Goal: Understand process/instructions

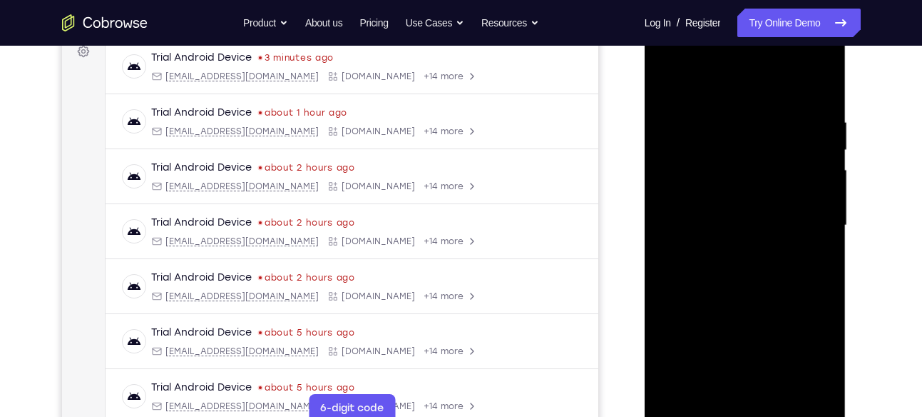
scroll to position [250, 0]
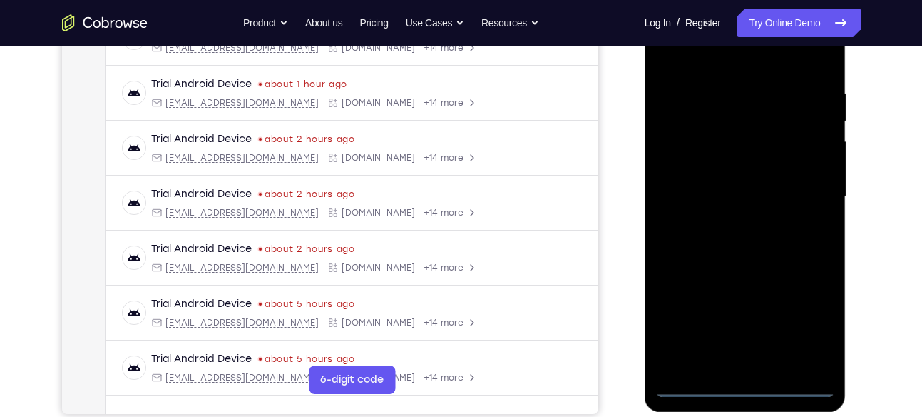
click at [747, 385] on div at bounding box center [745, 196] width 180 height 399
drag, startPoint x: 39, startPoint y: 337, endPoint x: 628, endPoint y: 199, distance: 605.0
click at [628, 199] on div "Your Support Agent Your Customer Web iOS Android" at bounding box center [461, 150] width 799 height 527
click at [812, 324] on div at bounding box center [745, 196] width 180 height 399
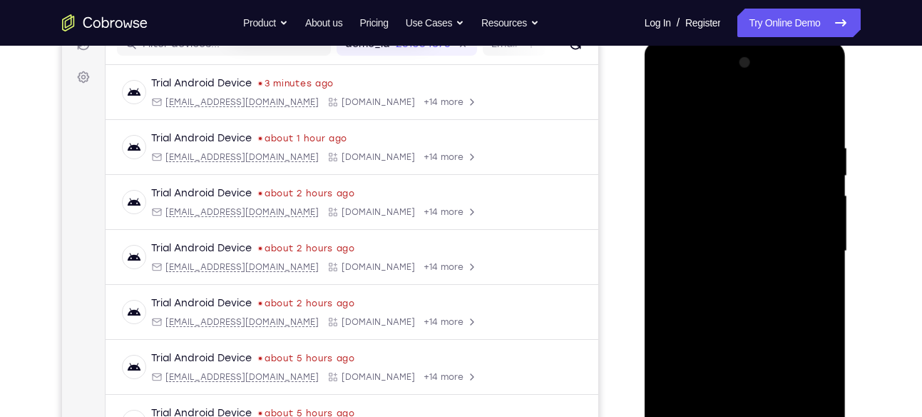
scroll to position [195, 0]
click at [670, 85] on div at bounding box center [745, 251] width 180 height 399
click at [818, 254] on div at bounding box center [745, 251] width 180 height 399
click at [733, 278] on div at bounding box center [745, 251] width 180 height 399
click at [726, 222] on div at bounding box center [745, 251] width 180 height 399
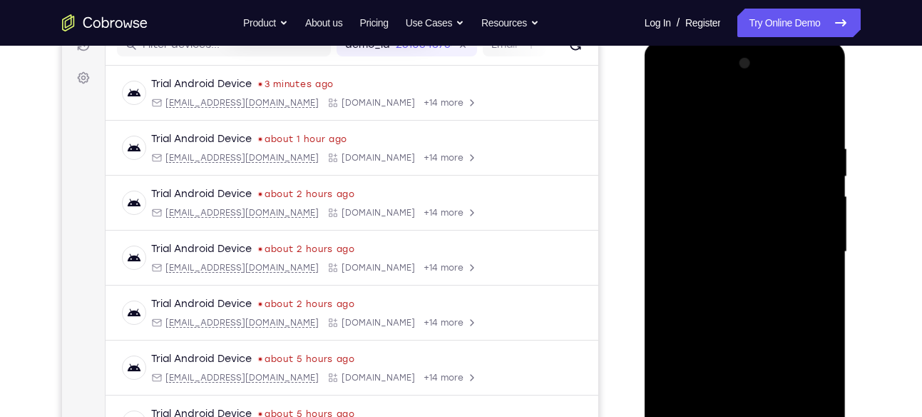
click at [705, 240] on div at bounding box center [745, 251] width 180 height 399
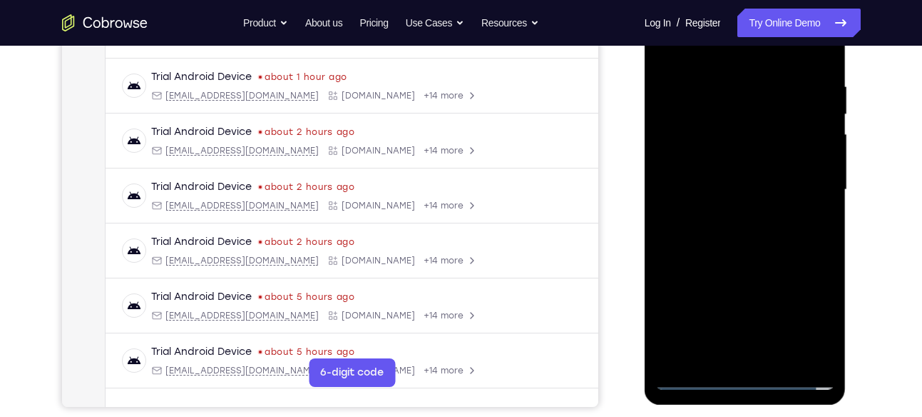
scroll to position [257, 0]
click at [817, 356] on div at bounding box center [745, 188] width 180 height 399
click at [819, 154] on div at bounding box center [745, 188] width 180 height 399
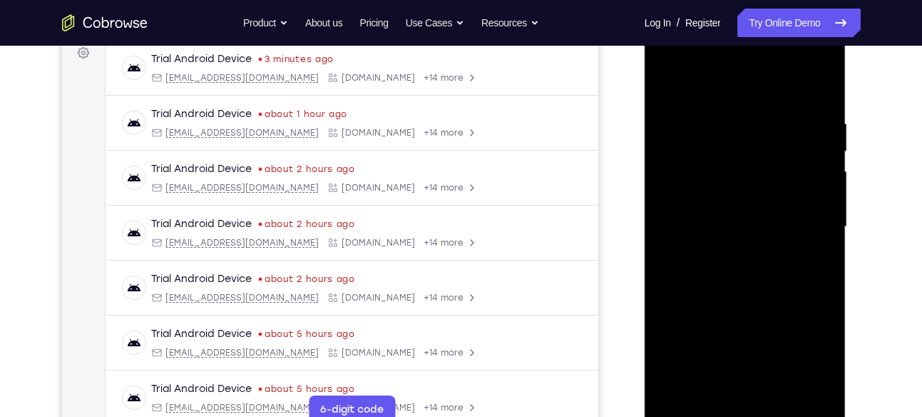
scroll to position [219, 0]
click at [742, 192] on div at bounding box center [745, 227] width 180 height 399
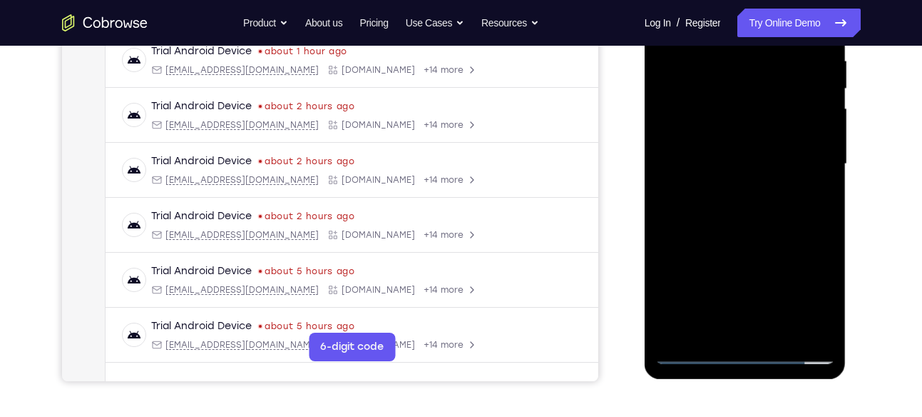
scroll to position [287, 0]
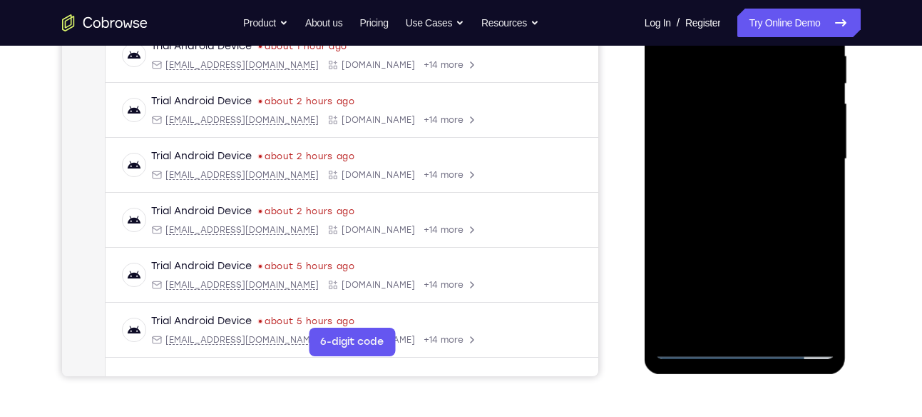
drag, startPoint x: 793, startPoint y: 252, endPoint x: 798, endPoint y: 191, distance: 60.8
click at [798, 191] on div at bounding box center [745, 158] width 180 height 399
click at [750, 211] on div at bounding box center [745, 158] width 180 height 399
click at [826, 160] on div at bounding box center [745, 158] width 180 height 399
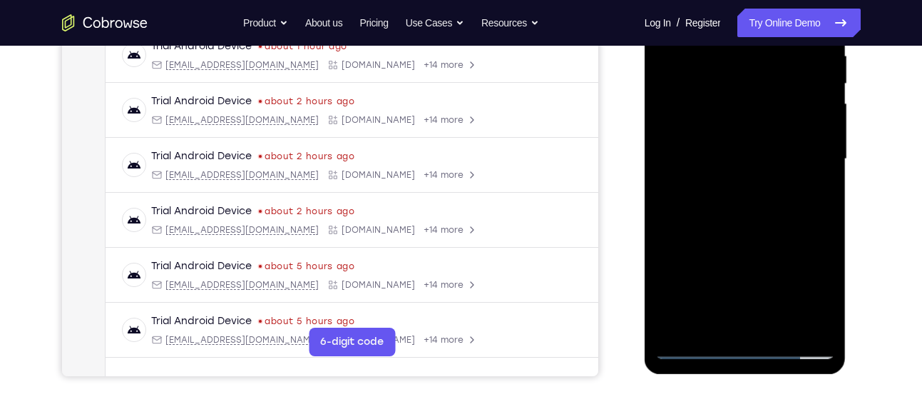
click at [826, 160] on div at bounding box center [745, 158] width 180 height 399
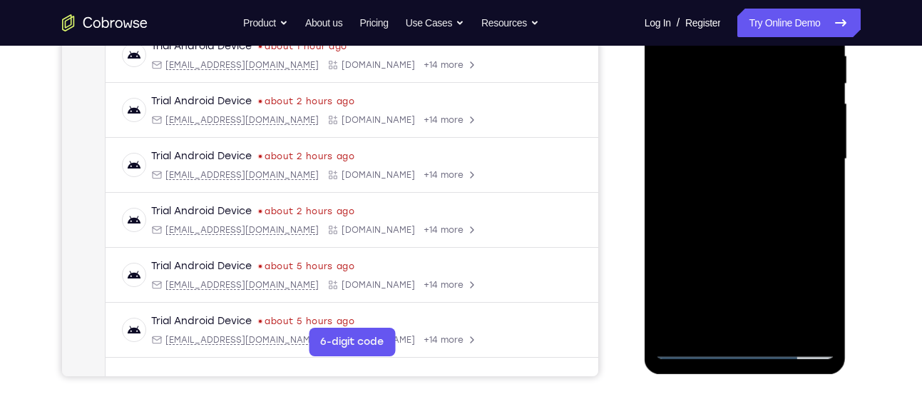
click at [826, 160] on div at bounding box center [745, 158] width 180 height 399
click at [827, 159] on div at bounding box center [745, 158] width 180 height 399
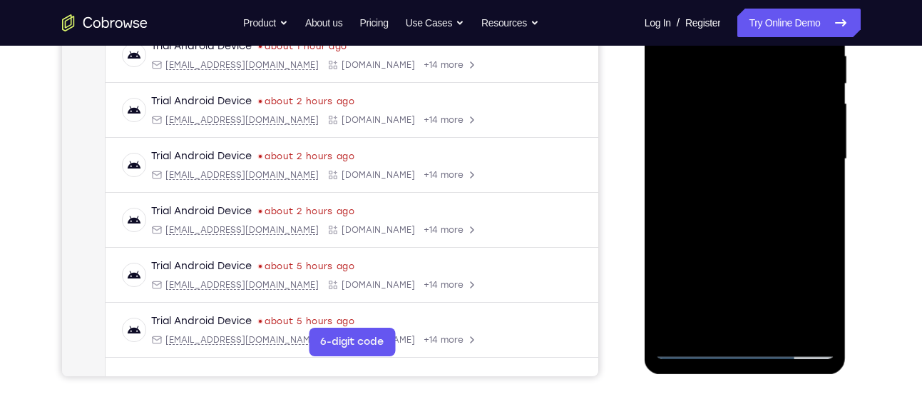
click at [827, 159] on div at bounding box center [745, 158] width 180 height 399
drag, startPoint x: 776, startPoint y: 231, endPoint x: 790, endPoint y: 112, distance: 119.9
click at [790, 112] on div at bounding box center [745, 158] width 180 height 399
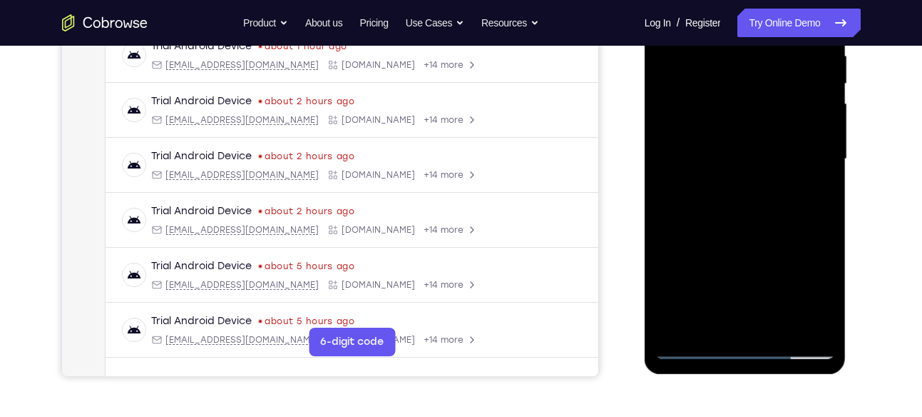
drag, startPoint x: 763, startPoint y: 240, endPoint x: 773, endPoint y: 150, distance: 90.4
click at [773, 150] on div at bounding box center [745, 158] width 180 height 399
drag, startPoint x: 727, startPoint y: 258, endPoint x: 743, endPoint y: 132, distance: 127.3
click at [743, 132] on div at bounding box center [745, 158] width 180 height 399
drag, startPoint x: 735, startPoint y: 248, endPoint x: 718, endPoint y: 81, distance: 167.1
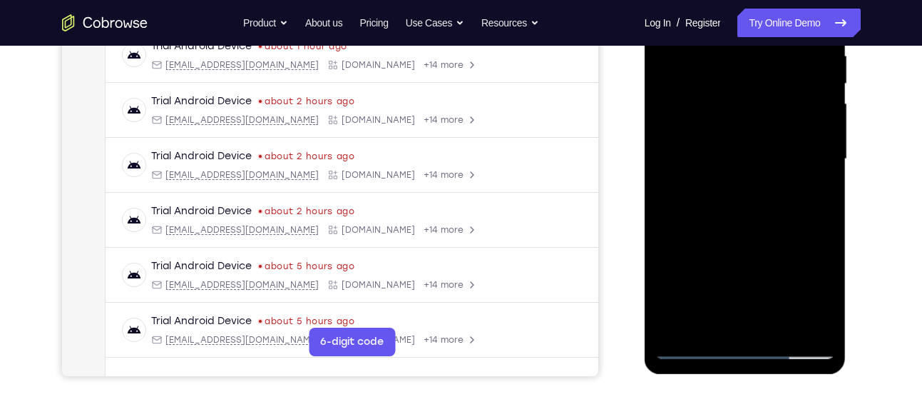
click at [718, 81] on div at bounding box center [745, 158] width 180 height 399
drag, startPoint x: 712, startPoint y: 260, endPoint x: 722, endPoint y: 103, distance: 157.2
click at [722, 103] on div at bounding box center [745, 158] width 180 height 399
drag, startPoint x: 733, startPoint y: 279, endPoint x: 746, endPoint y: 170, distance: 109.2
click at [746, 170] on div at bounding box center [745, 158] width 180 height 399
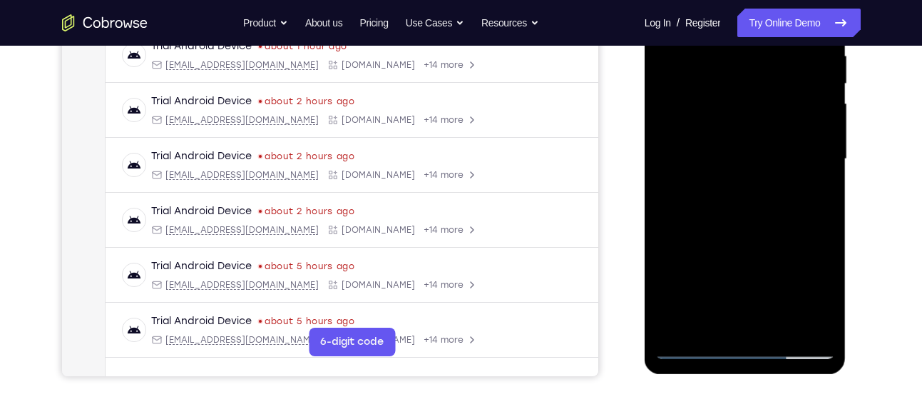
drag, startPoint x: 720, startPoint y: 254, endPoint x: 734, endPoint y: 79, distance: 175.3
click at [734, 79] on div at bounding box center [745, 158] width 180 height 399
drag, startPoint x: 743, startPoint y: 216, endPoint x: 743, endPoint y: 136, distance: 79.9
click at [743, 136] on div at bounding box center [745, 158] width 180 height 399
click at [822, 185] on div at bounding box center [745, 158] width 180 height 399
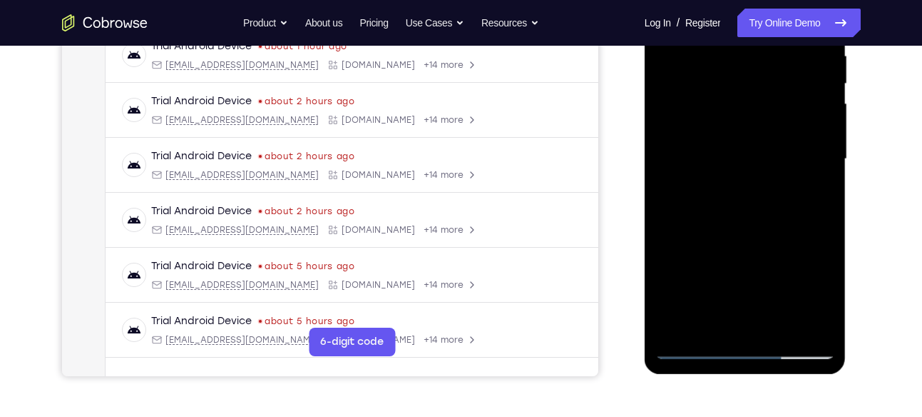
click at [825, 175] on div at bounding box center [745, 158] width 180 height 399
click at [671, 183] on div at bounding box center [745, 158] width 180 height 399
click at [827, 176] on div at bounding box center [745, 158] width 180 height 399
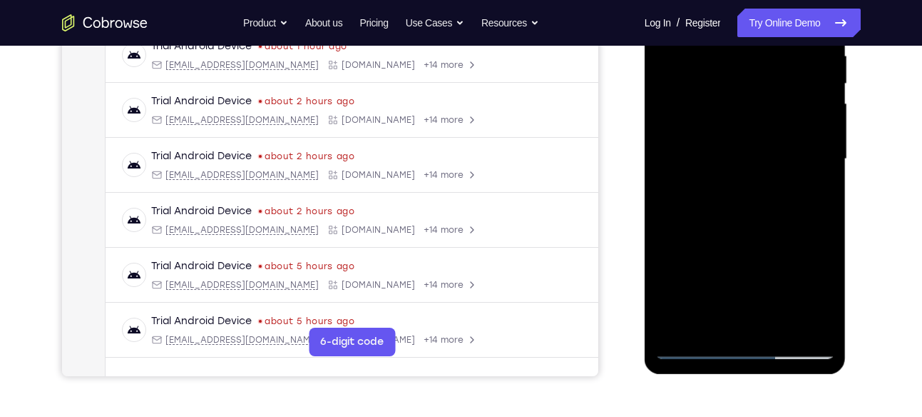
click at [827, 176] on div at bounding box center [745, 158] width 180 height 399
click at [665, 182] on div at bounding box center [745, 158] width 180 height 399
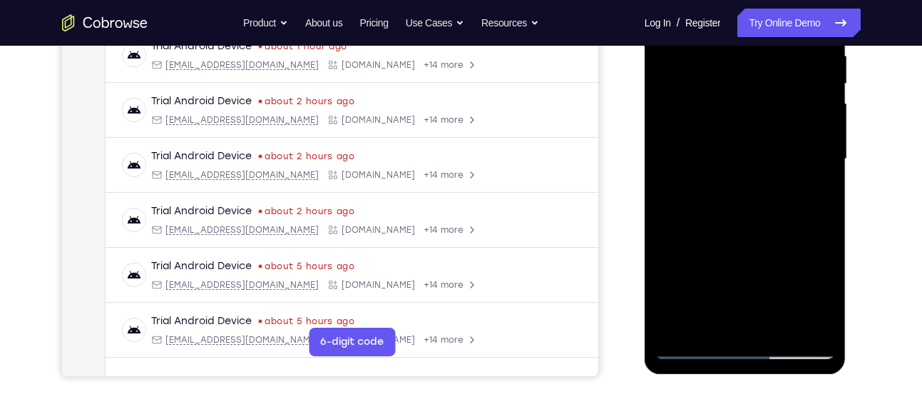
click at [827, 176] on div at bounding box center [745, 158] width 180 height 399
click at [777, 329] on div at bounding box center [745, 158] width 180 height 399
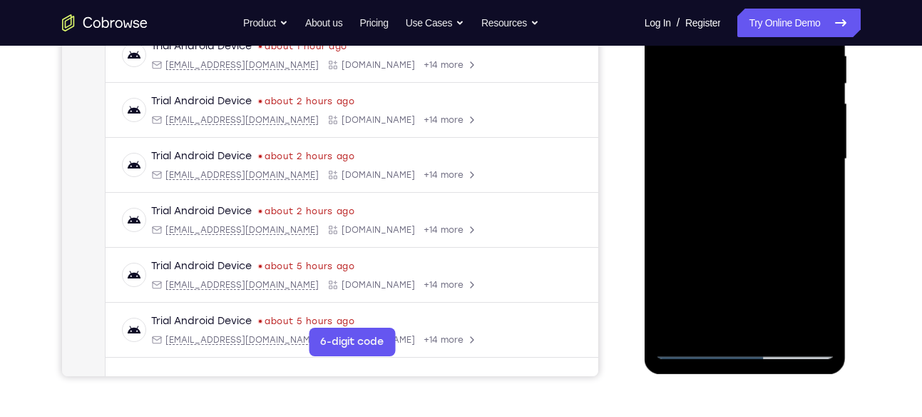
click at [726, 234] on div at bounding box center [745, 158] width 180 height 399
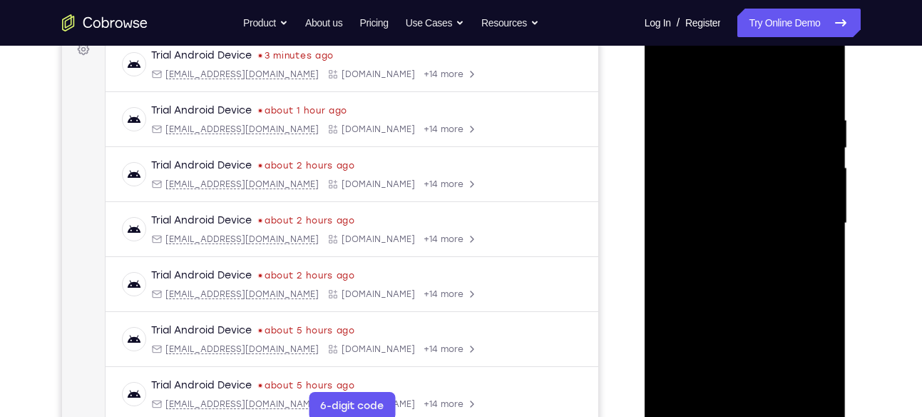
scroll to position [223, 0]
click at [674, 78] on div at bounding box center [745, 223] width 180 height 399
click at [731, 98] on div at bounding box center [745, 223] width 180 height 399
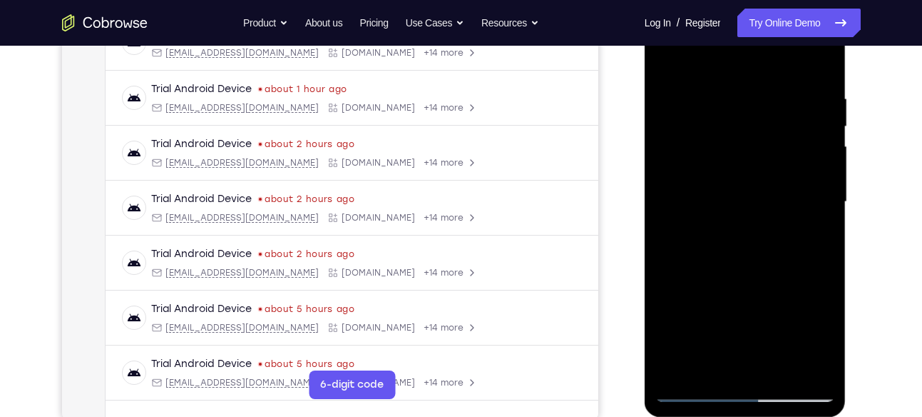
scroll to position [246, 0]
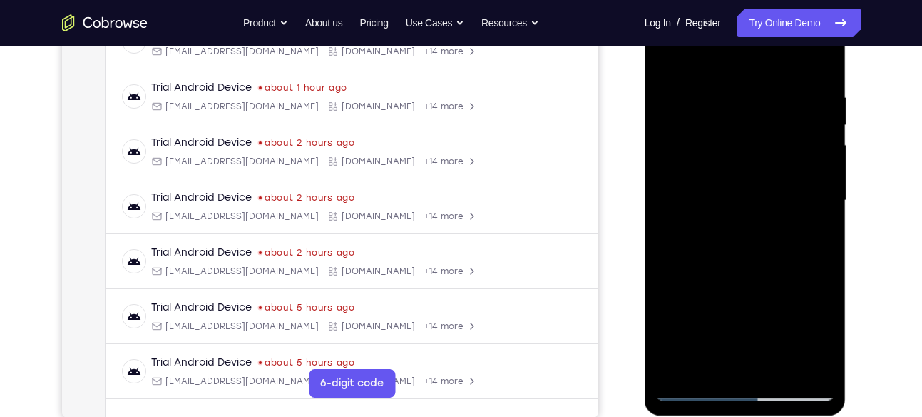
click at [824, 138] on div at bounding box center [745, 200] width 180 height 399
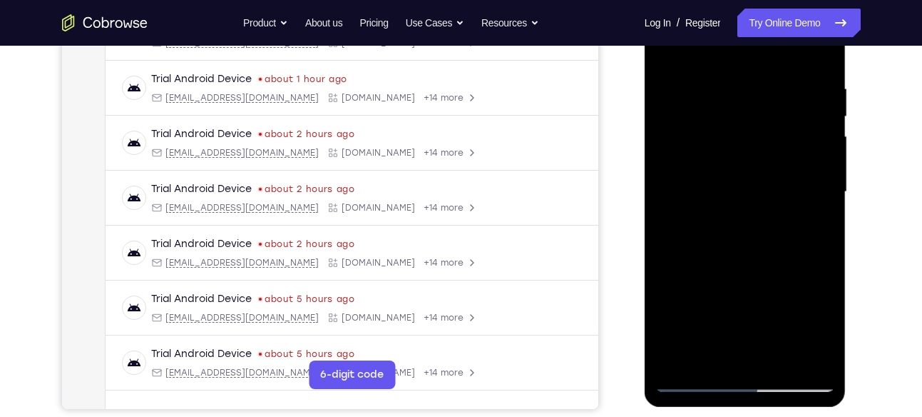
scroll to position [255, 0]
click at [815, 146] on div at bounding box center [745, 190] width 180 height 399
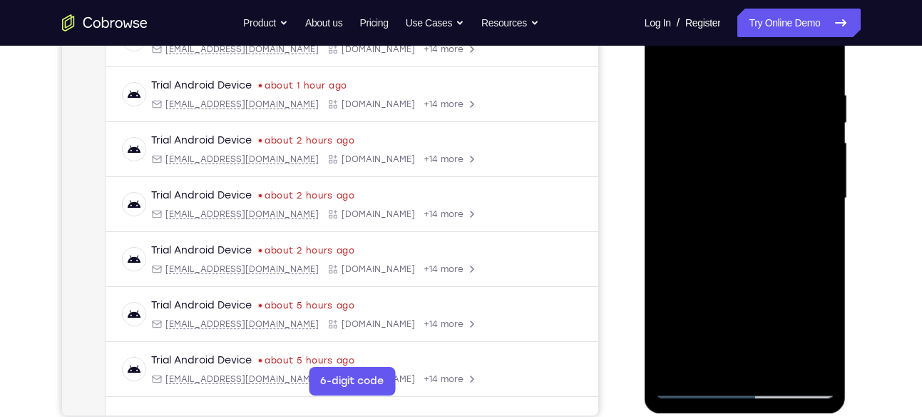
scroll to position [248, 0]
click at [814, 162] on div at bounding box center [745, 198] width 180 height 399
click at [814, 133] on div at bounding box center [745, 198] width 180 height 399
click at [812, 152] on div at bounding box center [745, 198] width 180 height 399
click at [813, 123] on div at bounding box center [745, 198] width 180 height 399
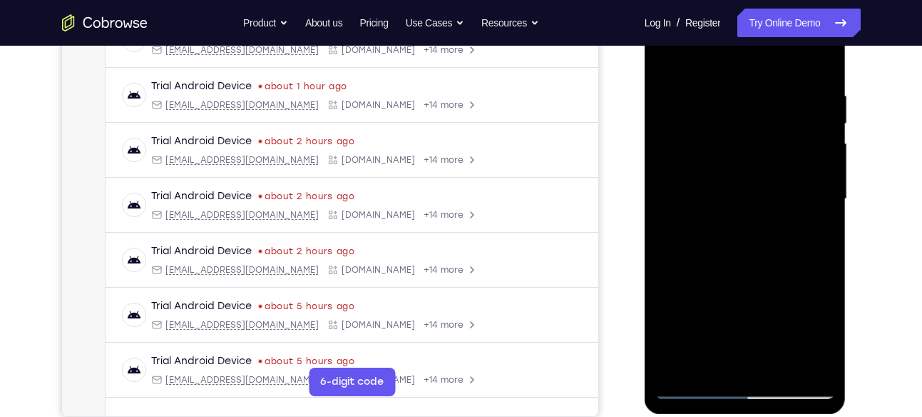
click at [810, 137] on div at bounding box center [745, 198] width 180 height 399
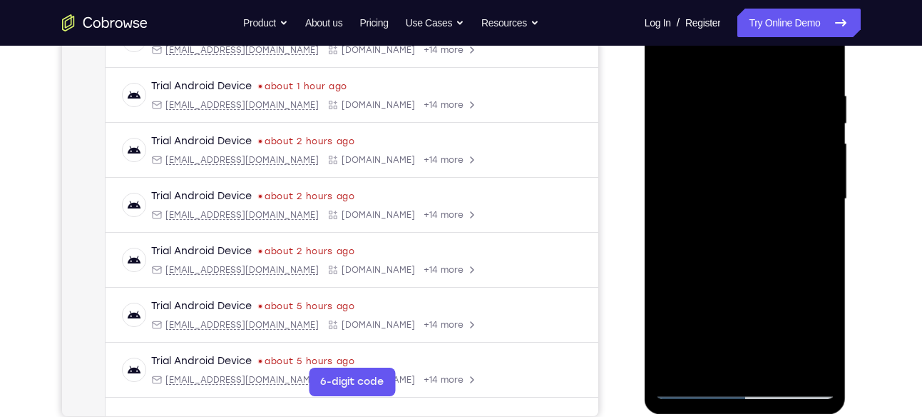
drag, startPoint x: 812, startPoint y: 128, endPoint x: 725, endPoint y: 135, distance: 87.3
click at [725, 135] on div at bounding box center [745, 198] width 180 height 399
click at [815, 71] on div at bounding box center [745, 198] width 180 height 399
